Goal: Navigation & Orientation: Find specific page/section

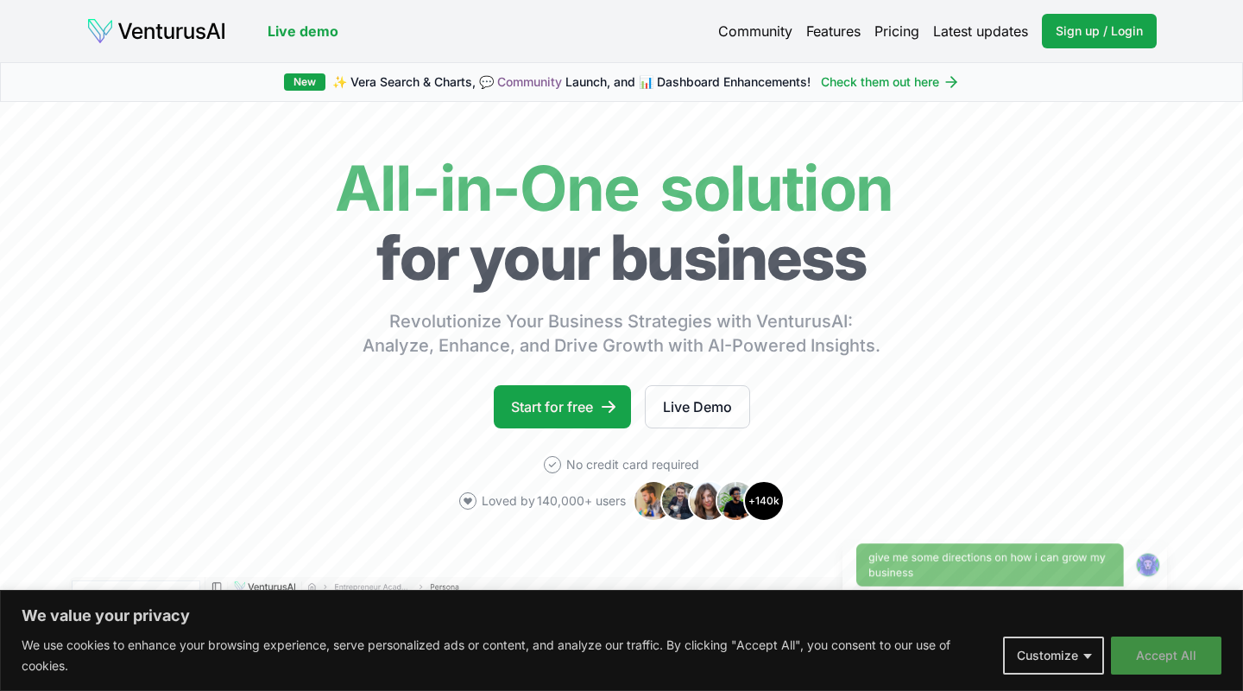
click at [1146, 648] on button "Accept All" at bounding box center [1166, 655] width 111 height 38
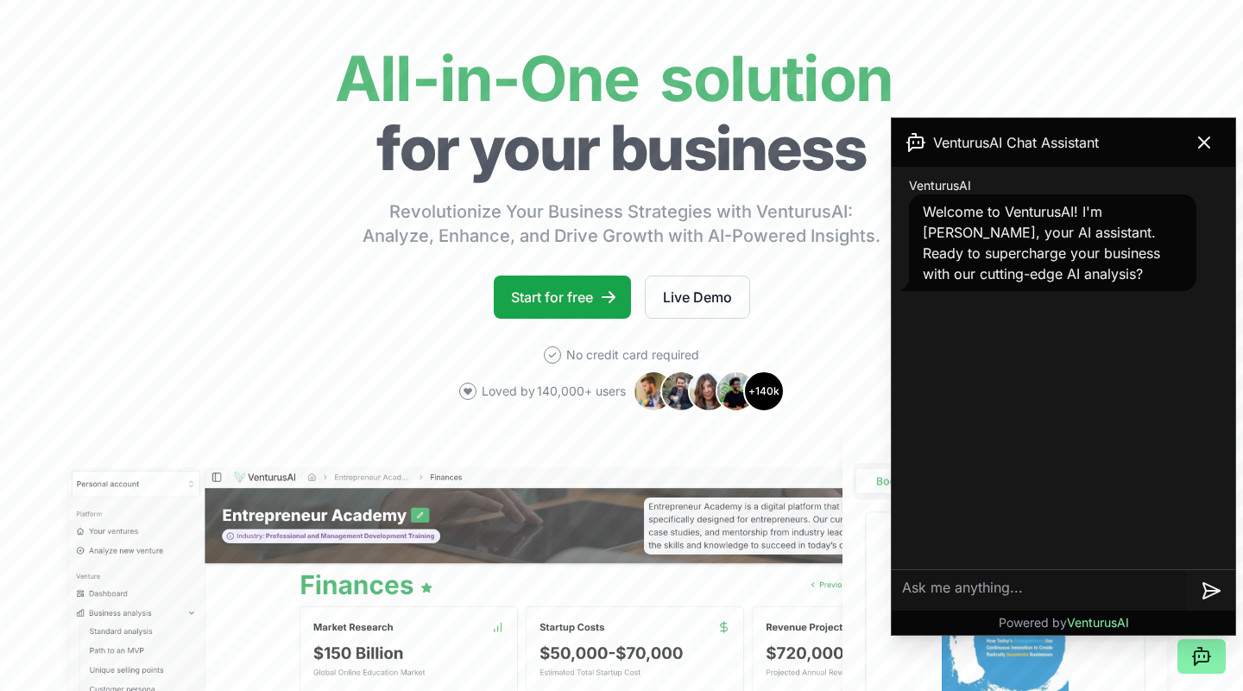
scroll to position [157, 0]
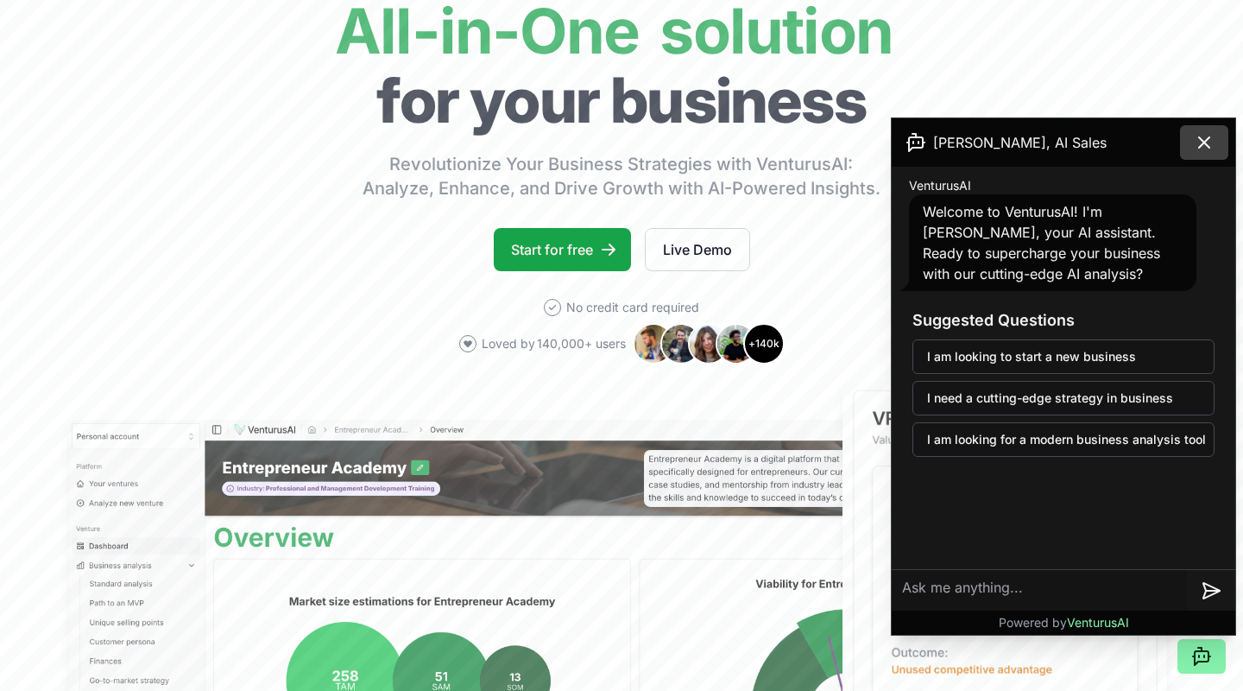
click at [1202, 142] on icon at bounding box center [1204, 142] width 21 height 21
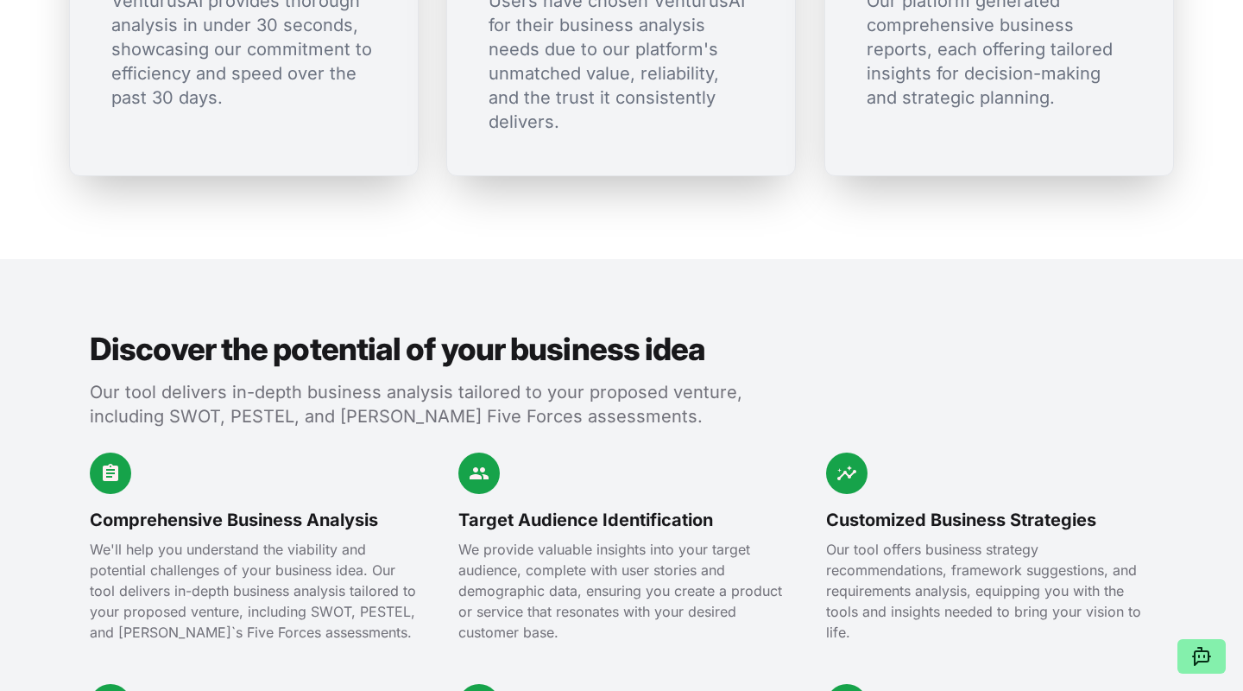
scroll to position [0, 0]
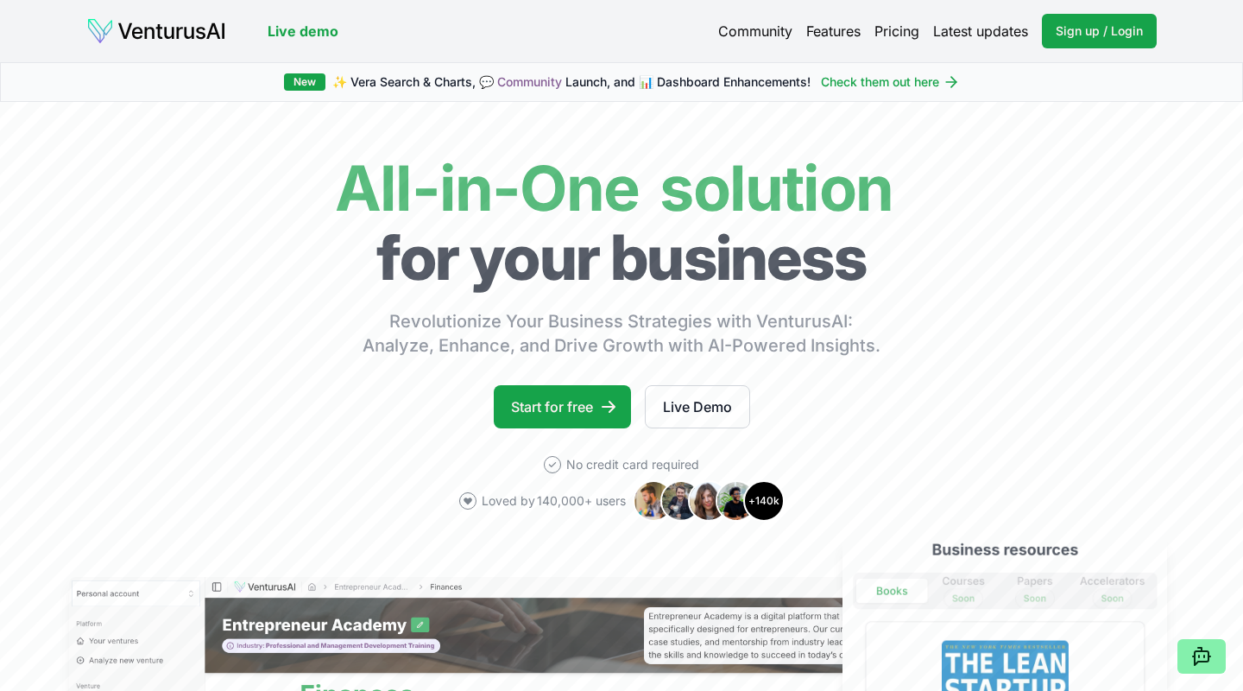
click at [828, 34] on link "Features" at bounding box center [833, 31] width 54 height 21
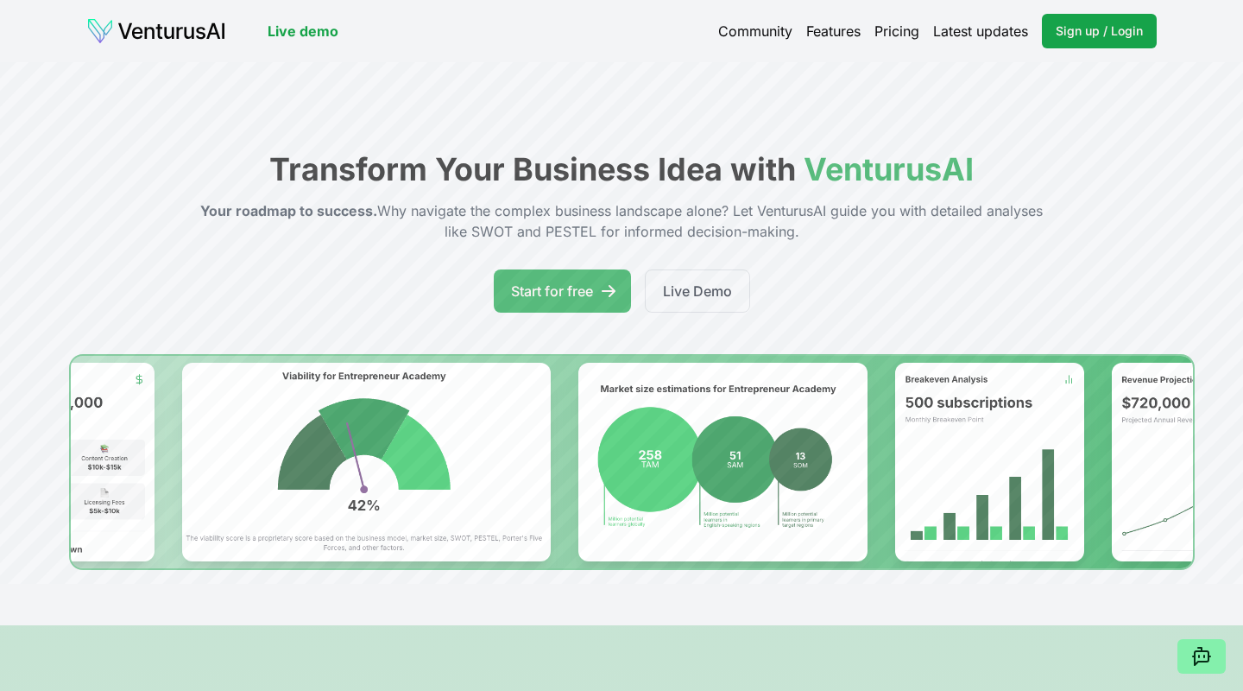
click at [287, 25] on link "Live demo" at bounding box center [303, 31] width 71 height 21
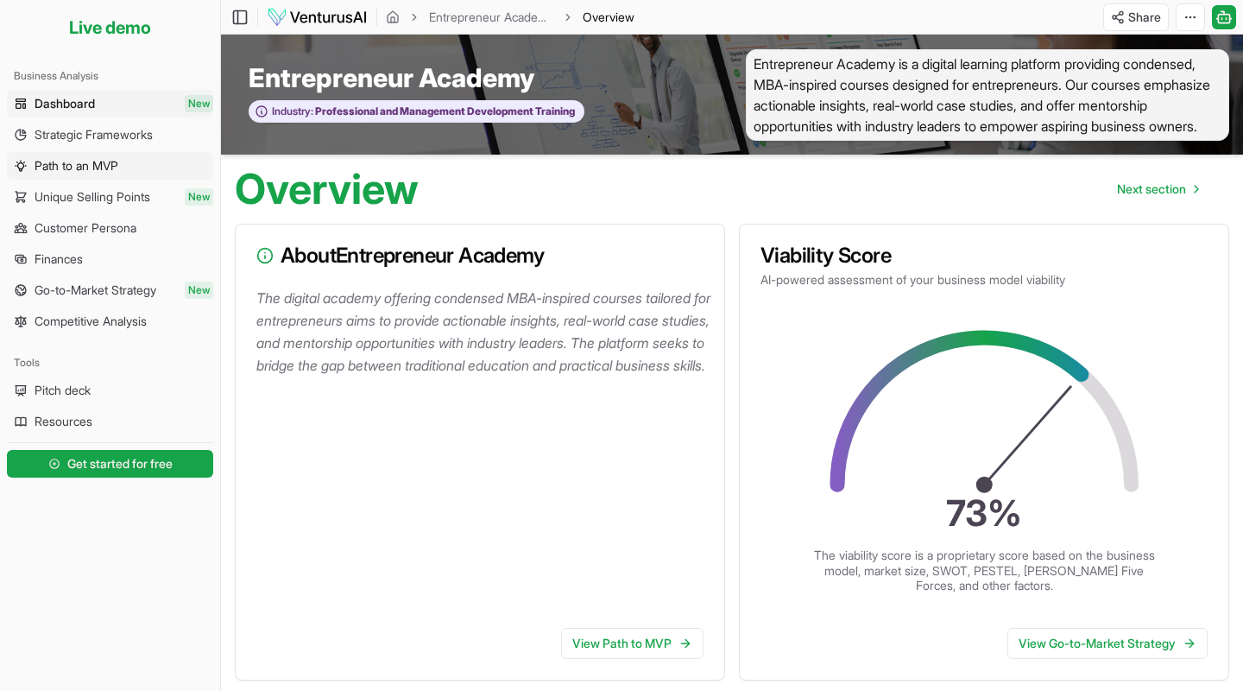
click at [57, 164] on span "Path to an MVP" at bounding box center [77, 165] width 84 height 17
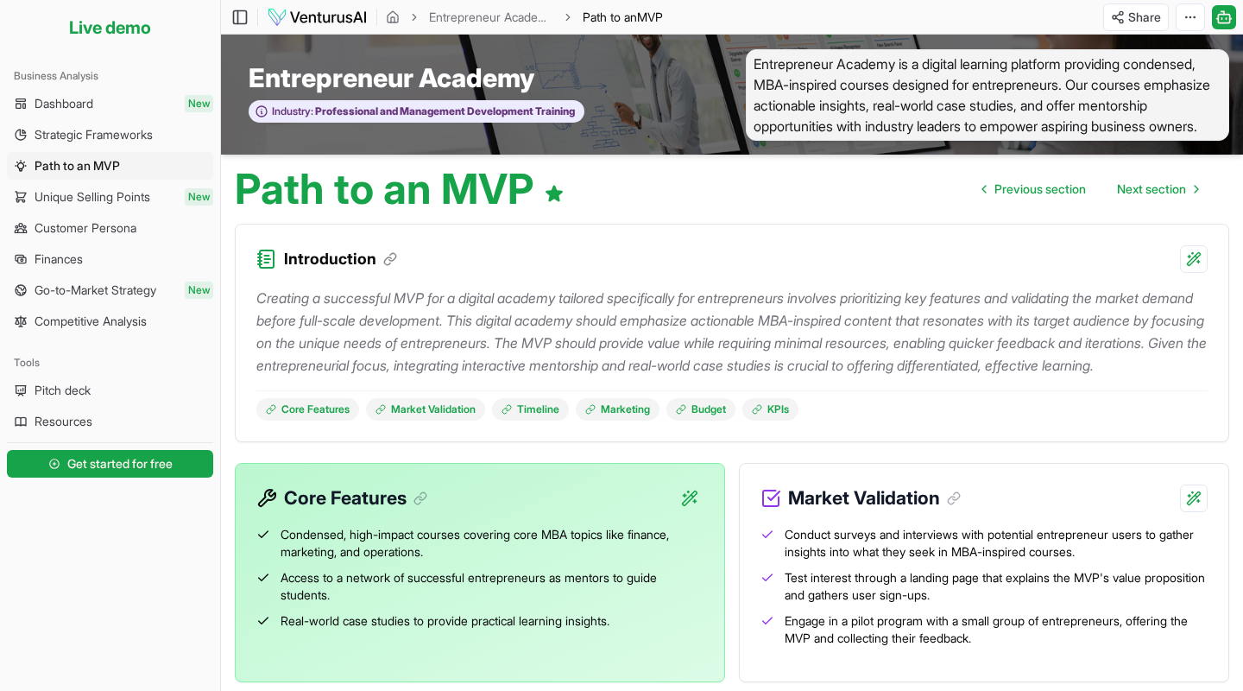
click at [306, 15] on img at bounding box center [317, 17] width 101 height 21
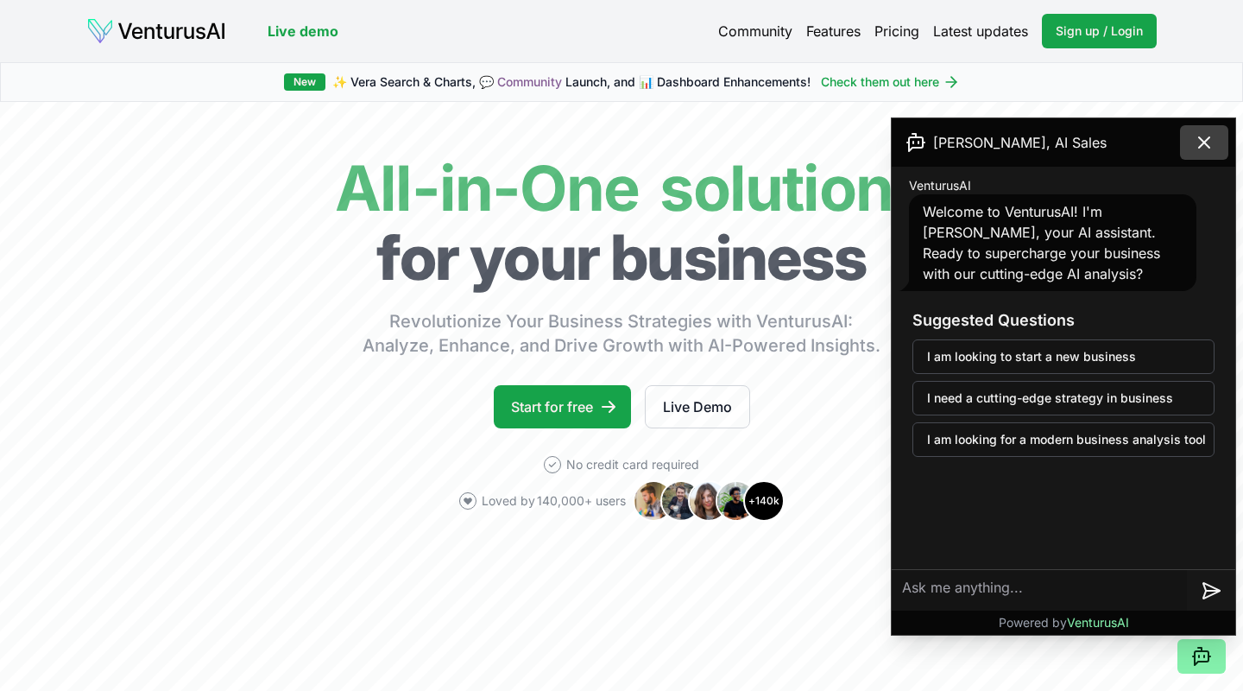
click at [1205, 150] on icon at bounding box center [1204, 142] width 21 height 21
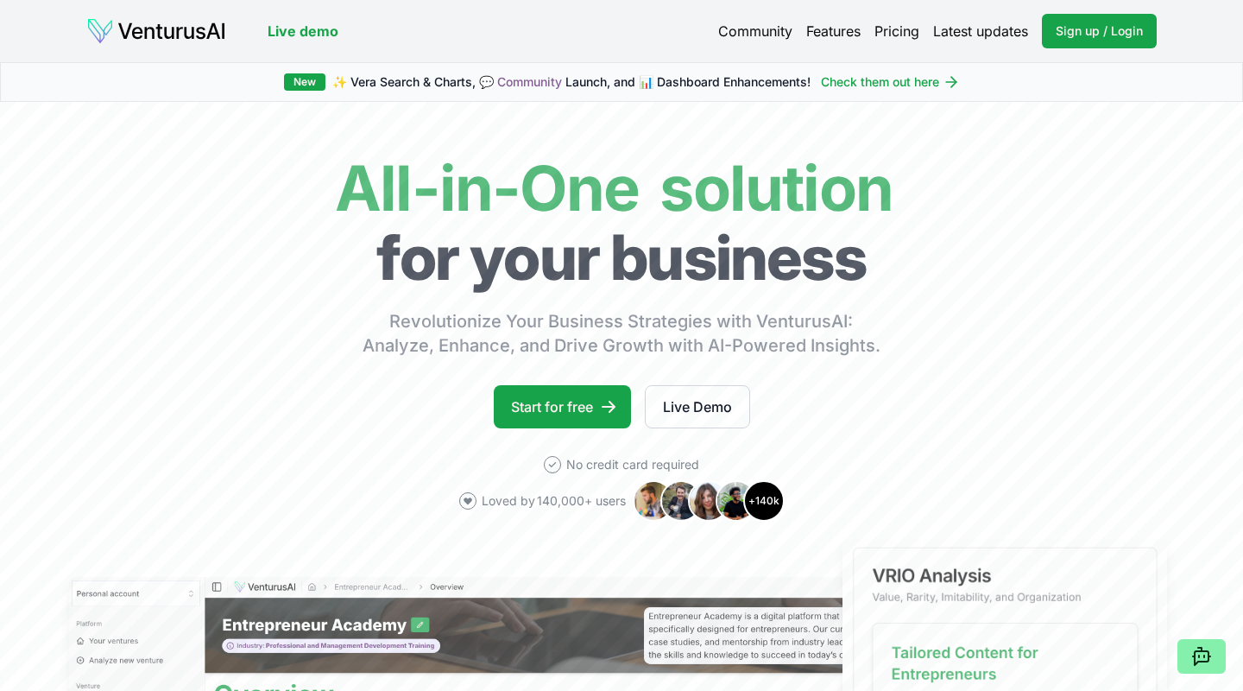
scroll to position [559, 0]
